Goal: Task Accomplishment & Management: Use online tool/utility

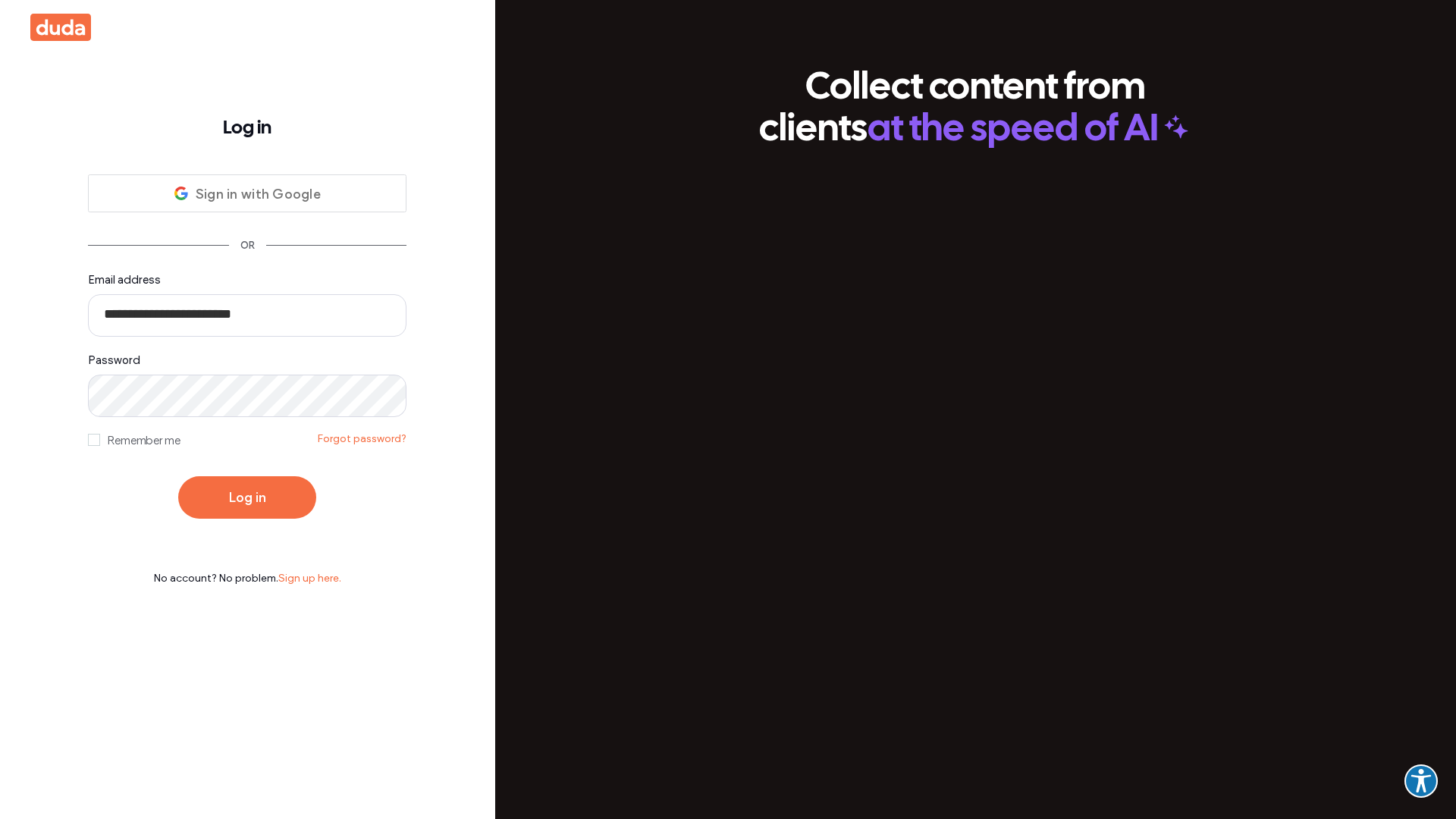
type input "**********"
click at [247, 497] on button "Log in" at bounding box center [247, 497] width 138 height 43
type input "**********"
click at [247, 497] on button "Log in" at bounding box center [247, 497] width 138 height 43
